Goal: Transaction & Acquisition: Purchase product/service

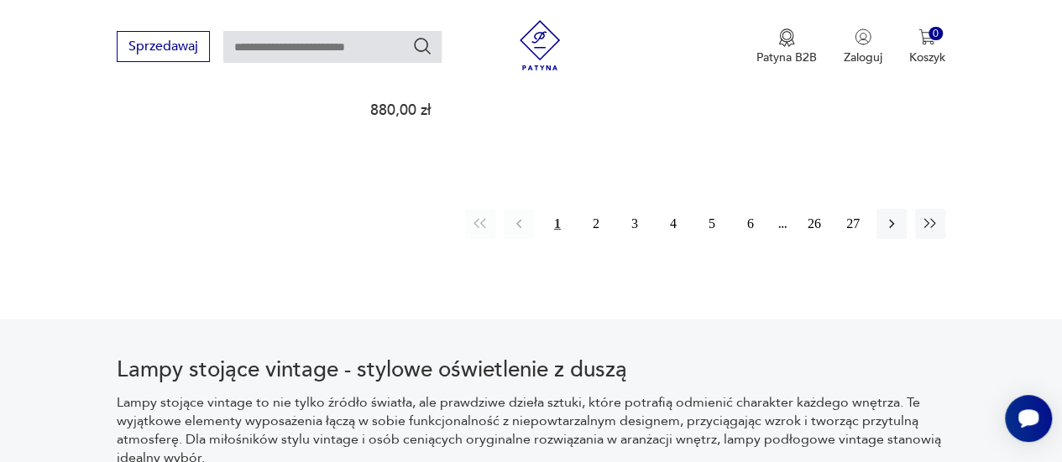
scroll to position [2510, 0]
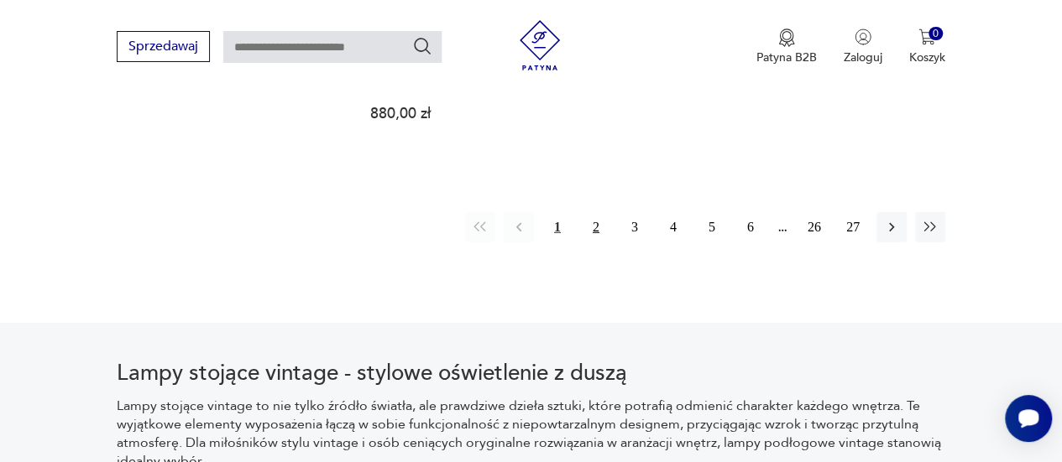
click at [588, 212] on button "2" at bounding box center [596, 227] width 30 height 30
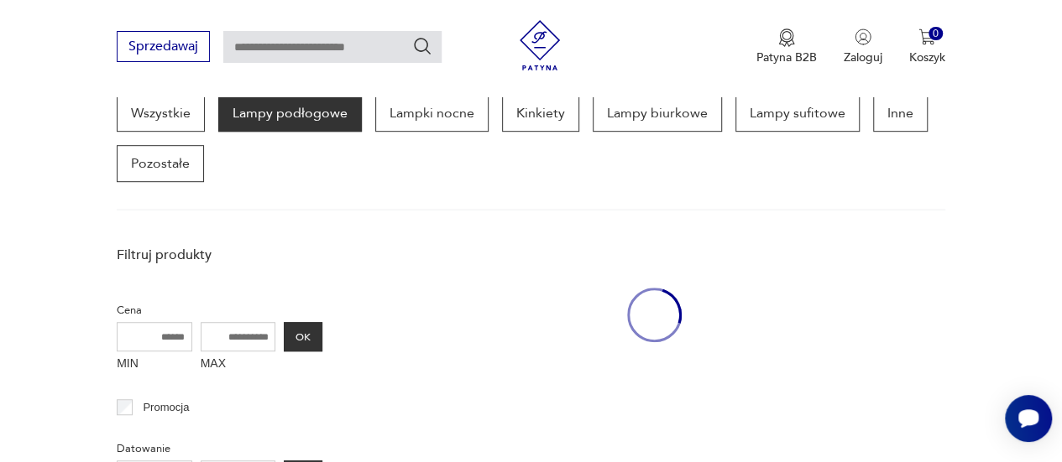
scroll to position [445, 0]
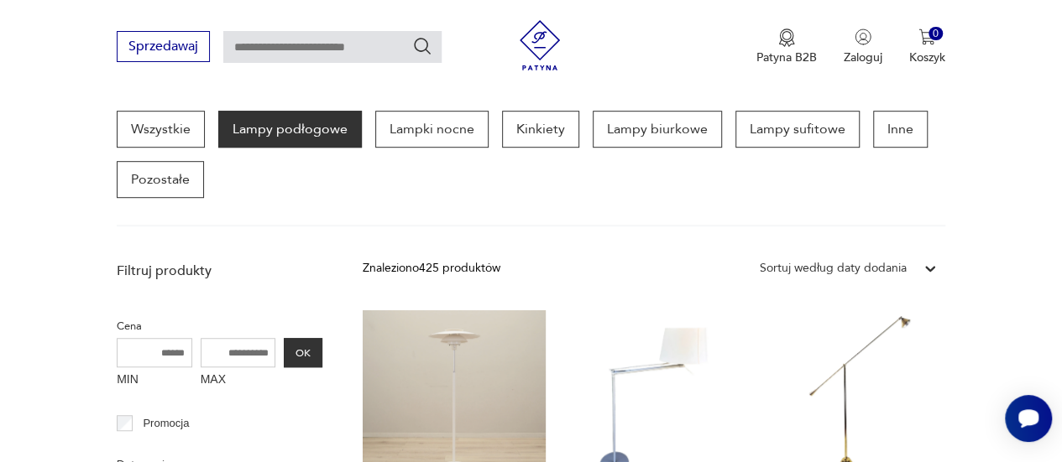
click at [1014, 191] on section "Wszystkie Lampy podłogowe Lampki nocne Kinkiety Lampy biurkowe Lampy sufitowe I…" at bounding box center [531, 169] width 1062 height 116
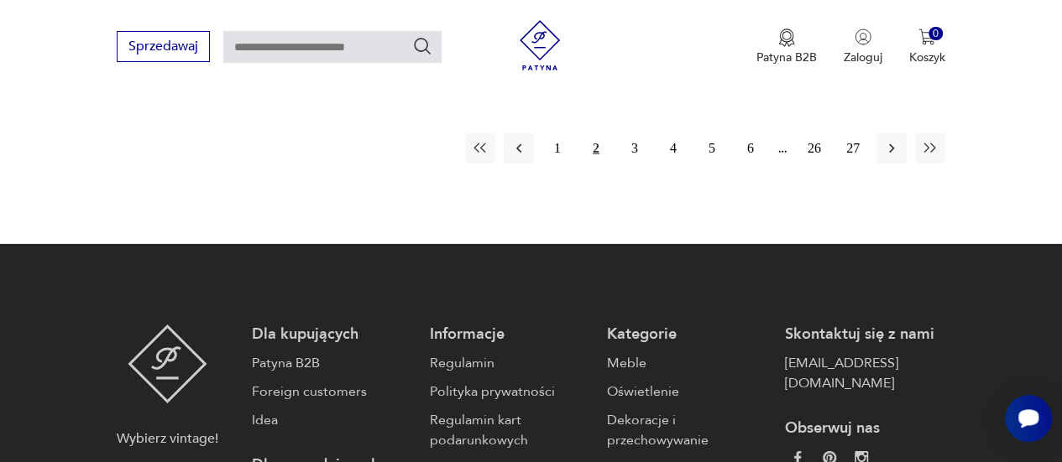
scroll to position [2627, 0]
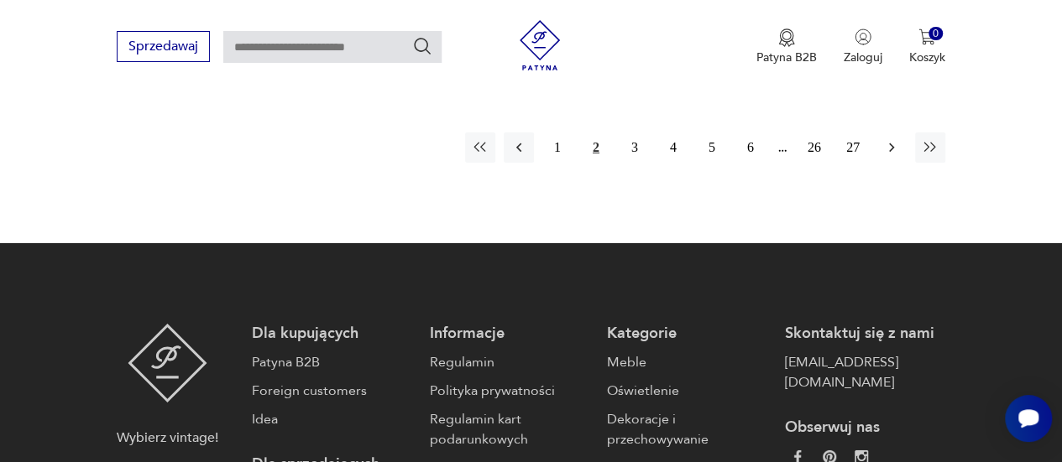
click at [895, 154] on button "button" at bounding box center [891, 148] width 30 height 30
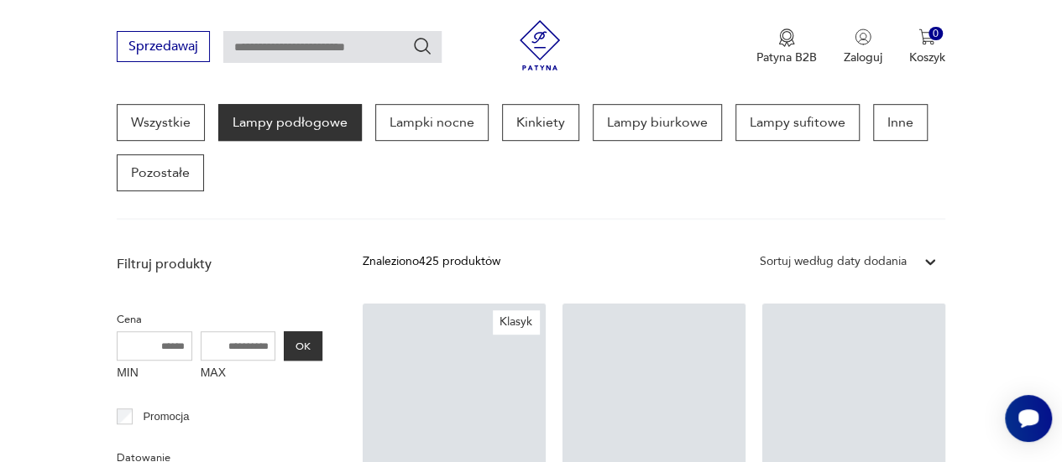
scroll to position [445, 0]
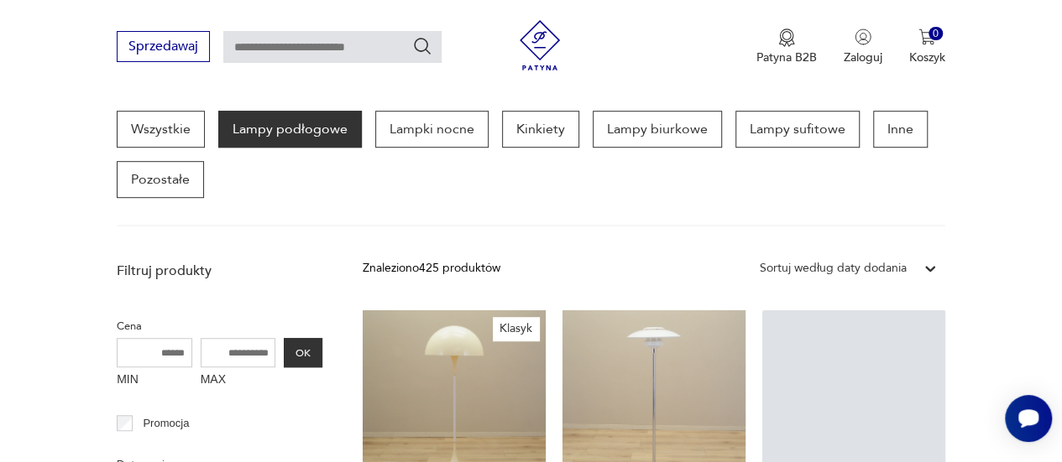
click at [996, 160] on section "Wszystkie Lampy podłogowe Lampki nocne Kinkiety Lampy biurkowe Lampy sufitowe I…" at bounding box center [531, 169] width 1062 height 116
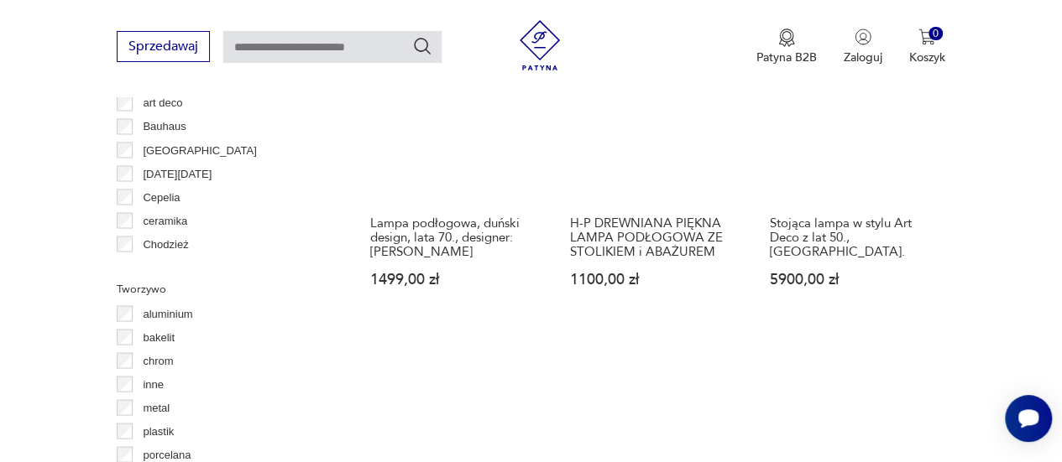
scroll to position [1519, 0]
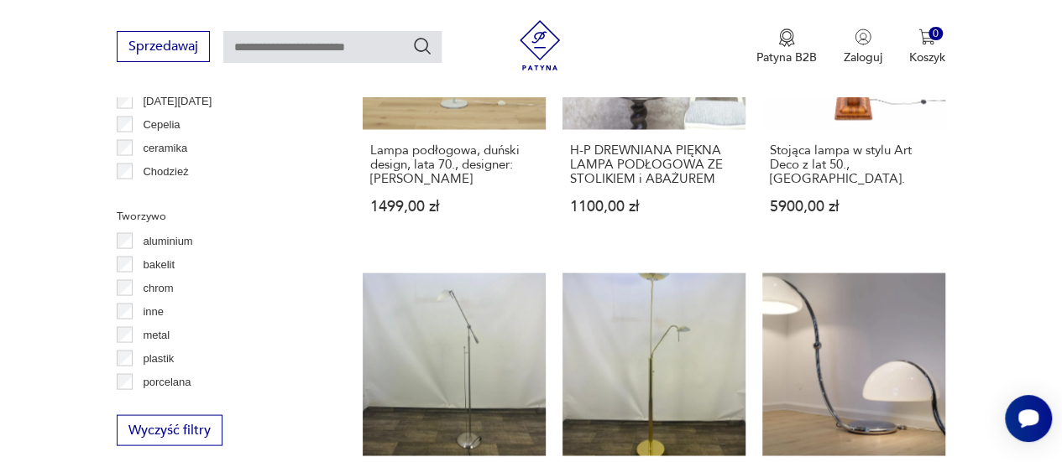
click at [334, 45] on input "text" at bounding box center [332, 47] width 218 height 32
type input "*****"
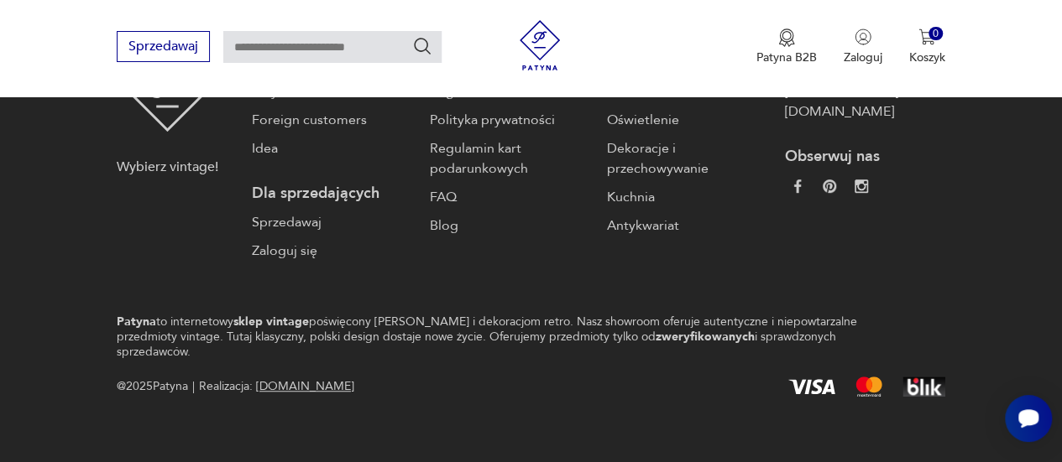
type input "*****"
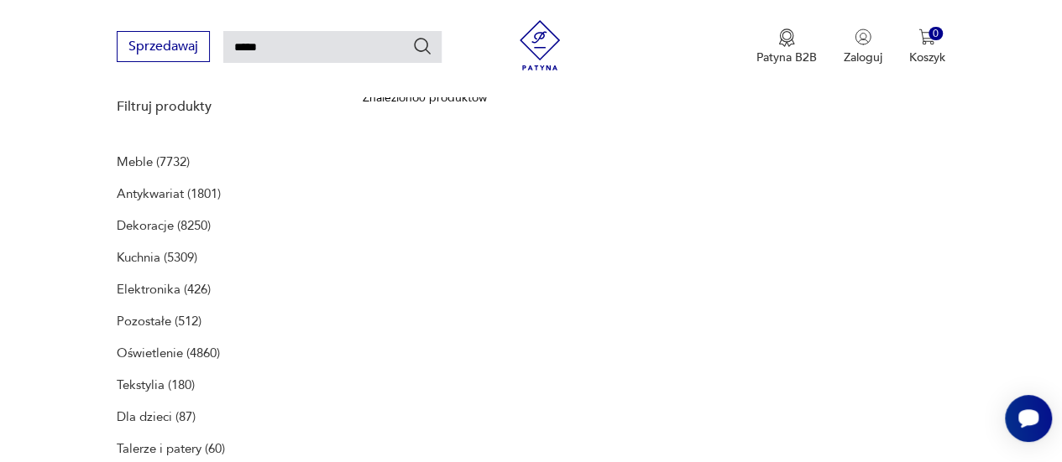
scroll to position [217, 0]
